Goal: Task Accomplishment & Management: Use online tool/utility

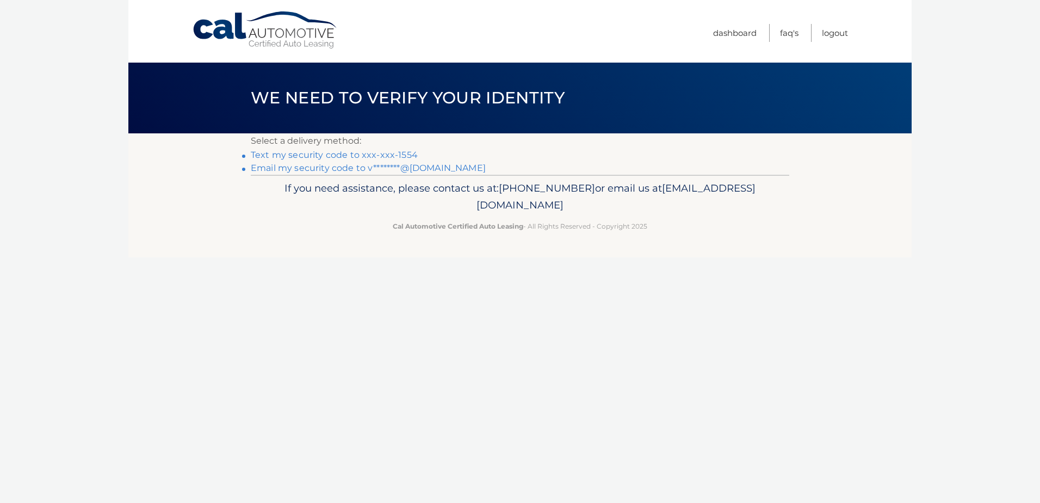
click at [293, 154] on link "Text my security code to xxx-xxx-1554" at bounding box center [334, 155] width 167 height 10
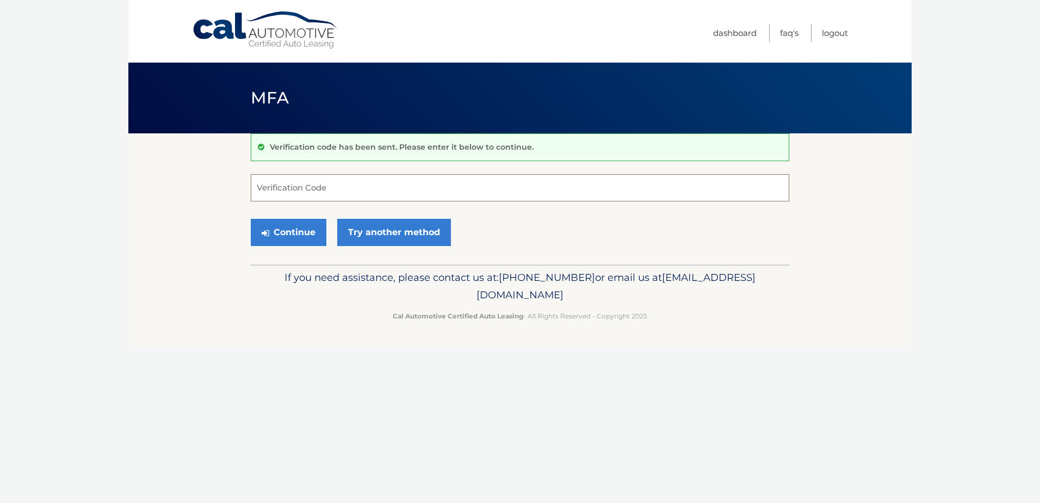
click at [265, 182] on input "Verification Code" at bounding box center [520, 187] width 538 height 27
type input "9"
type input "869293"
click at [306, 226] on button "Continue" at bounding box center [289, 232] width 76 height 27
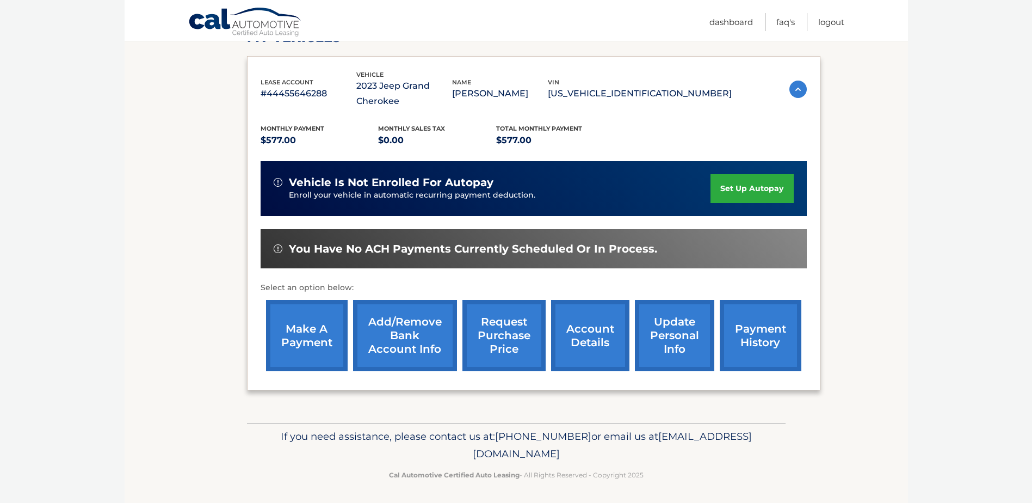
scroll to position [172, 0]
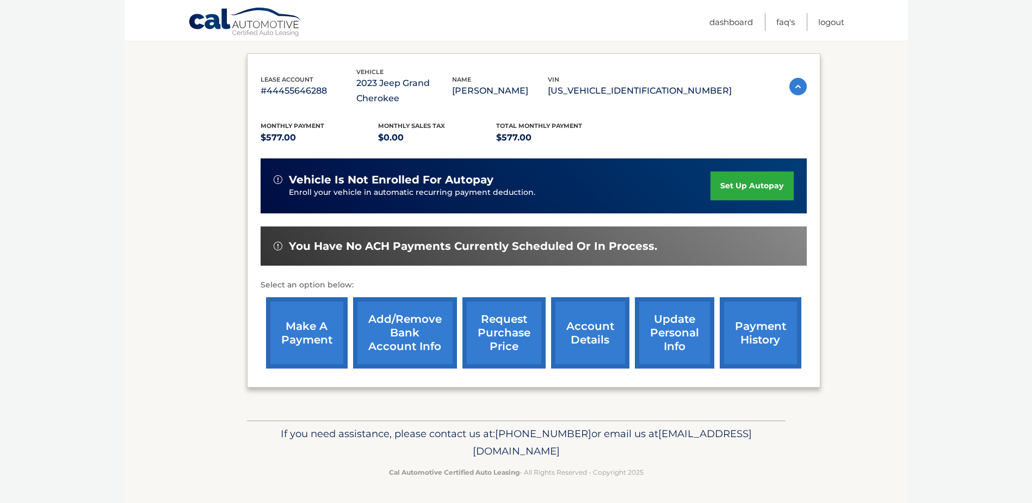
click at [321, 342] on link "make a payment" at bounding box center [307, 332] width 82 height 71
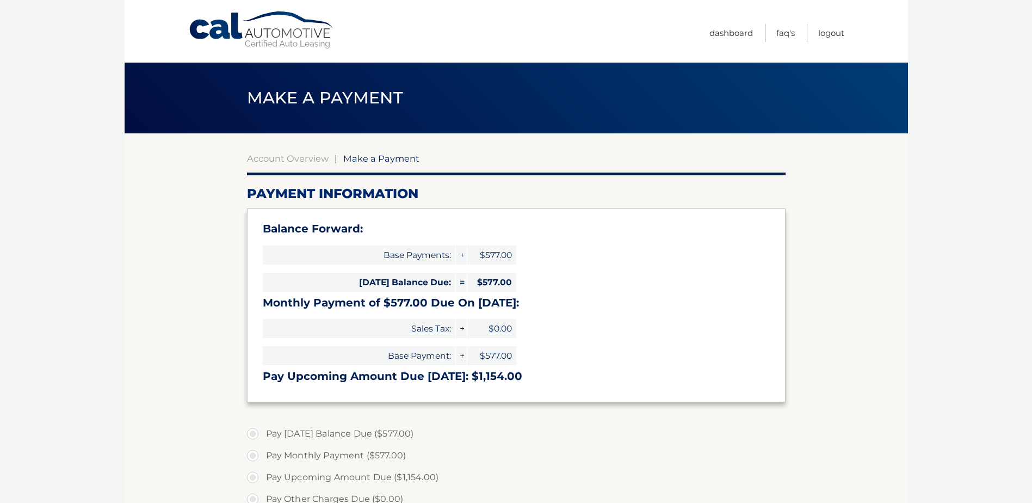
select select "ZDRhMGExMmUtNzBjMS00NzIyLThlOGItOTRhNjE3ZGZlNWRh"
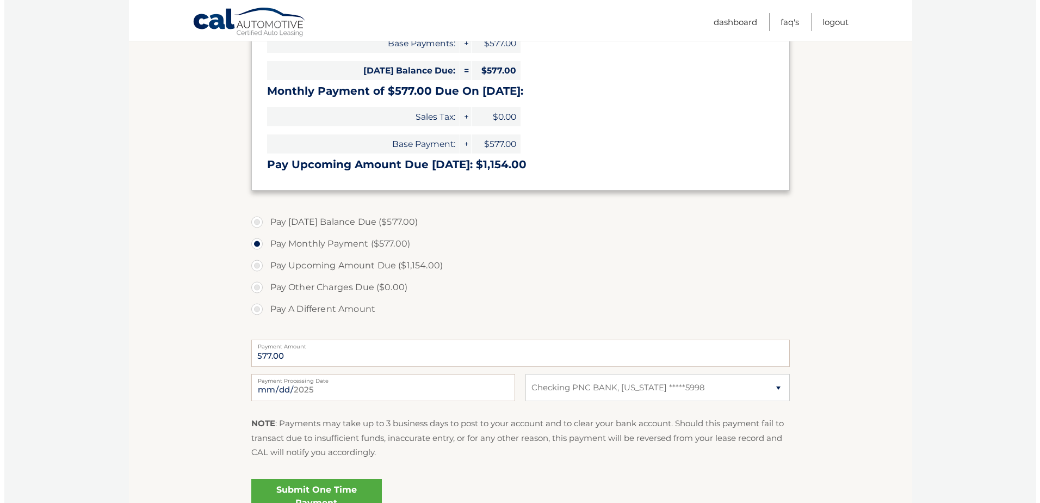
scroll to position [321, 0]
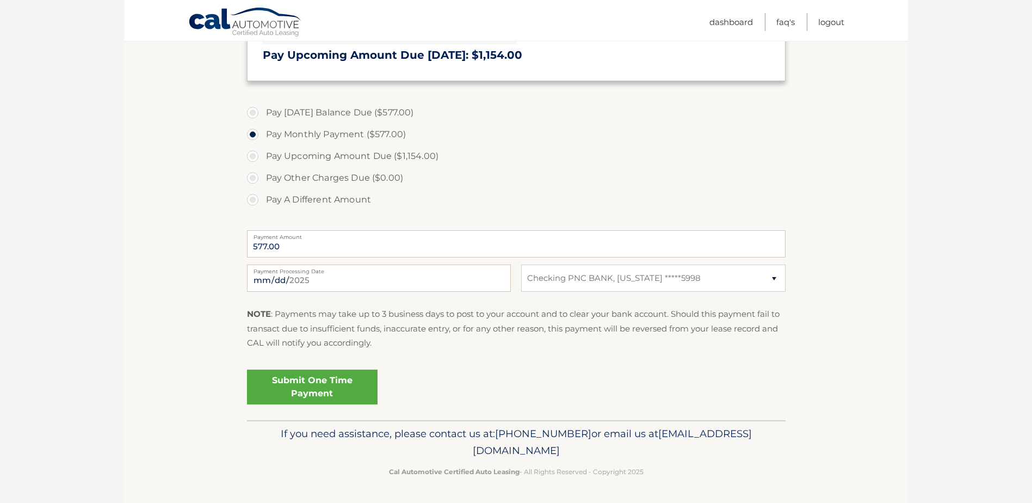
click at [318, 382] on link "Submit One Time Payment" at bounding box center [312, 386] width 131 height 35
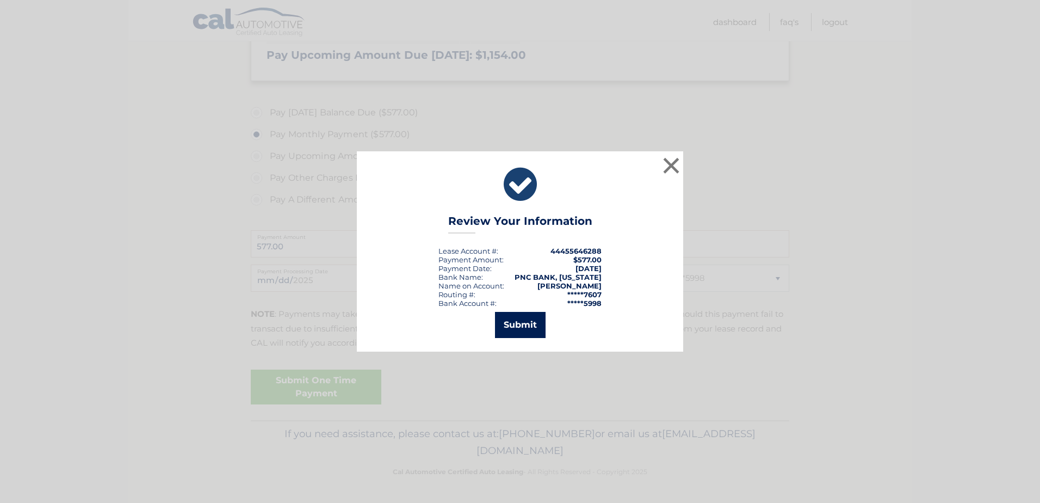
click at [525, 321] on button "Submit" at bounding box center [520, 325] width 51 height 26
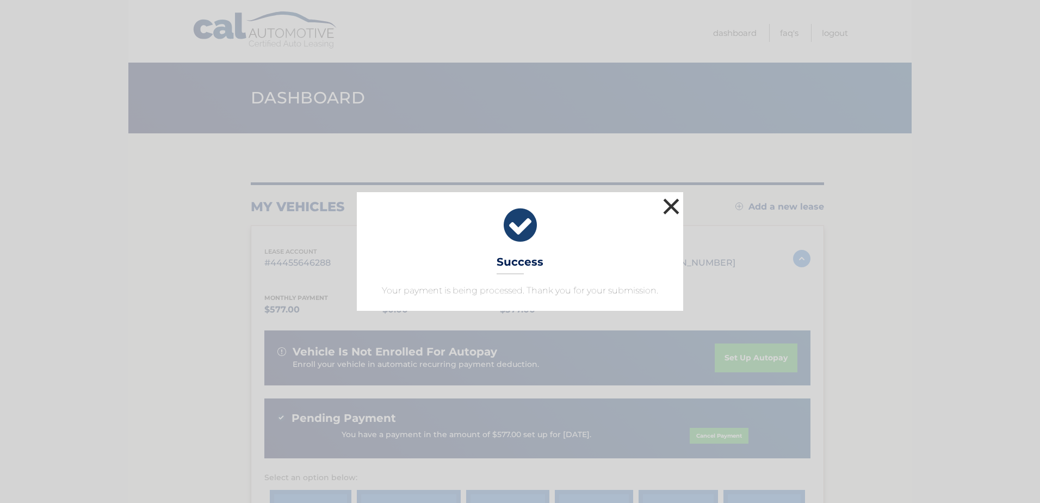
click at [673, 202] on button "×" at bounding box center [671, 206] width 22 height 22
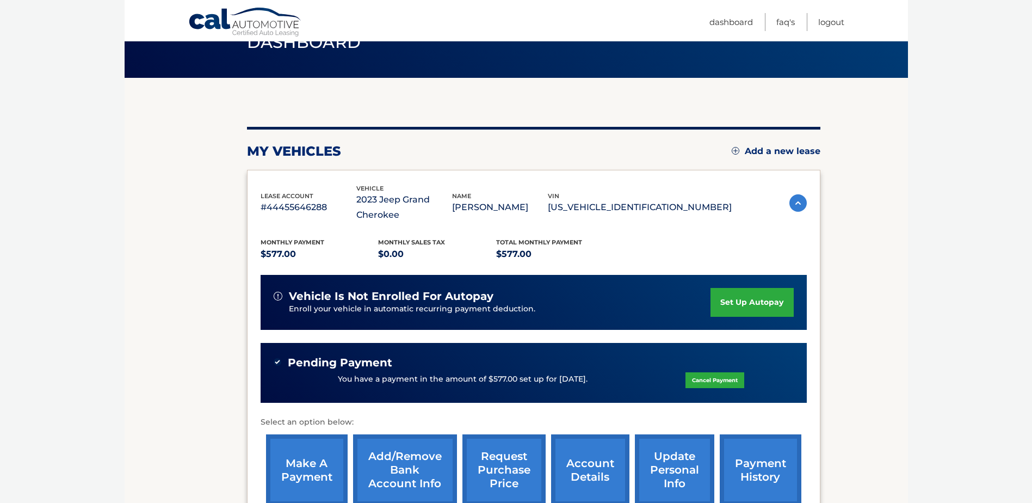
scroll to position [109, 0]
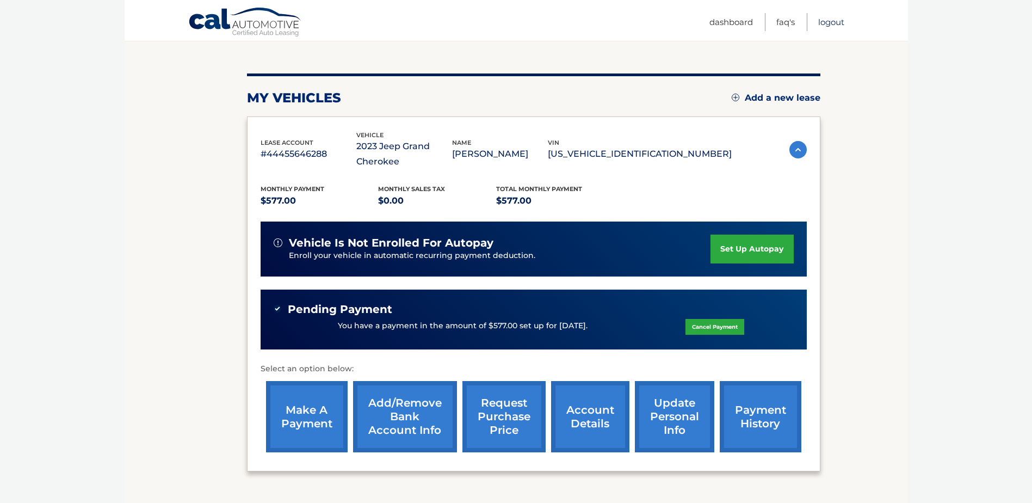
click at [821, 22] on link "Logout" at bounding box center [831, 22] width 26 height 18
